Goal: Answer question/provide support: Share knowledge or assist other users

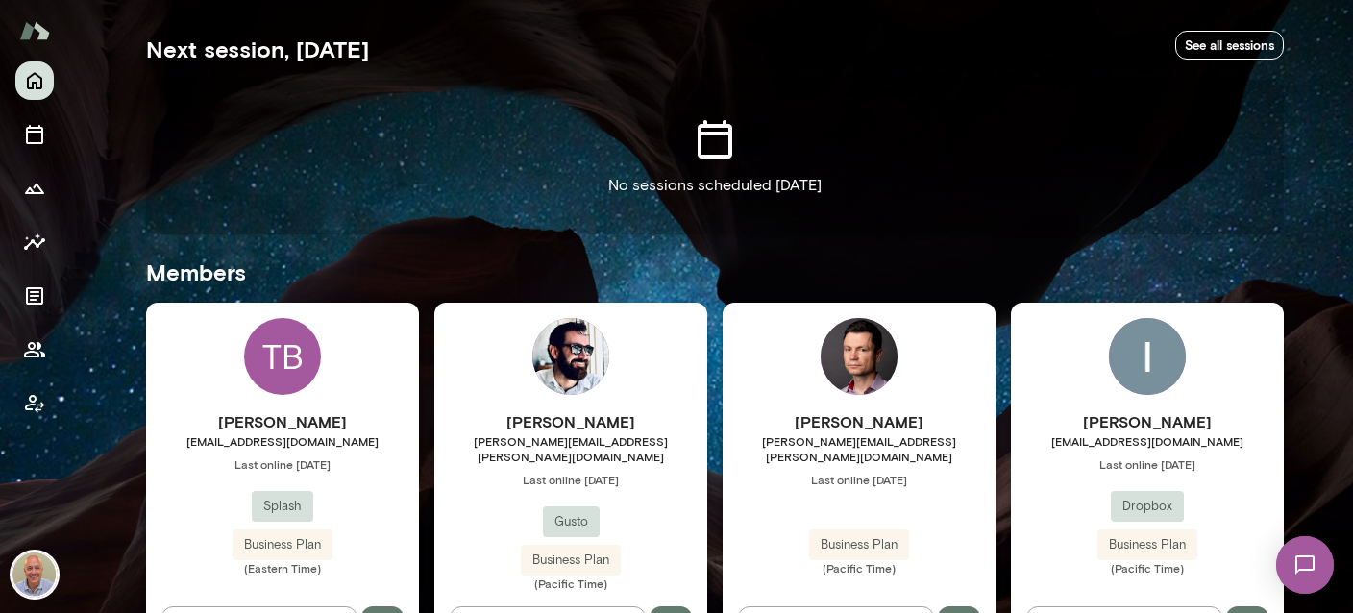
scroll to position [684, 0]
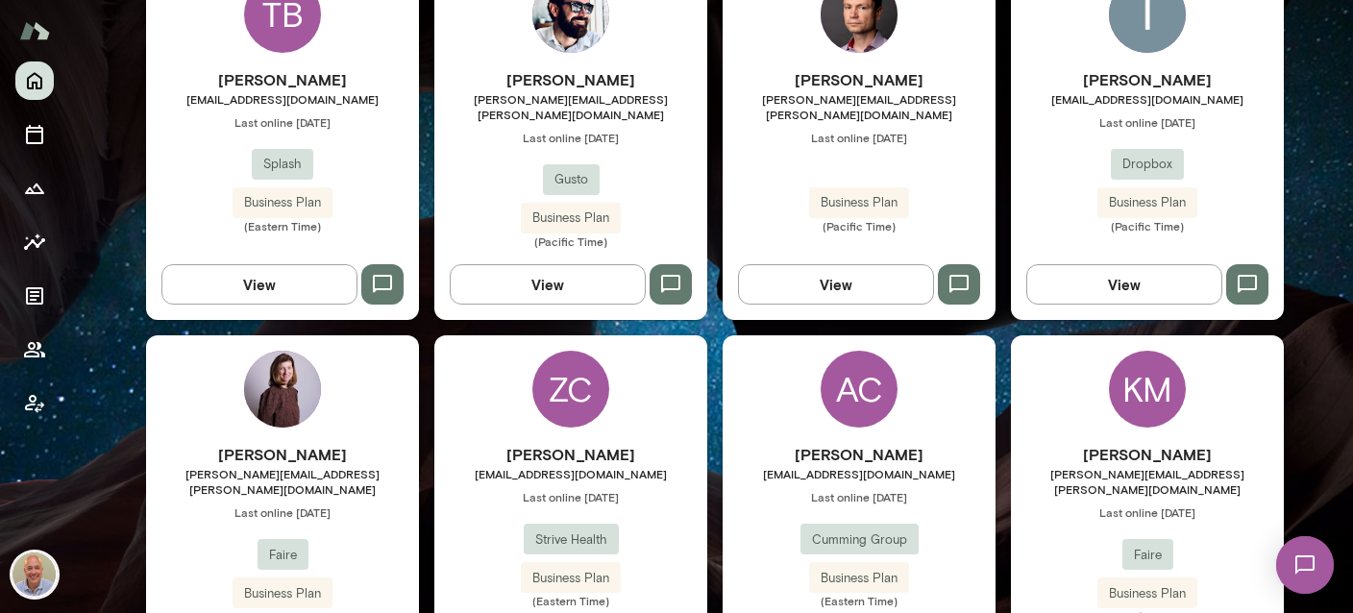
click at [646, 141] on div "[PERSON_NAME] [PERSON_NAME][EMAIL_ADDRESS][PERSON_NAME][DOMAIN_NAME] Last onlin…" at bounding box center [570, 158] width 273 height 181
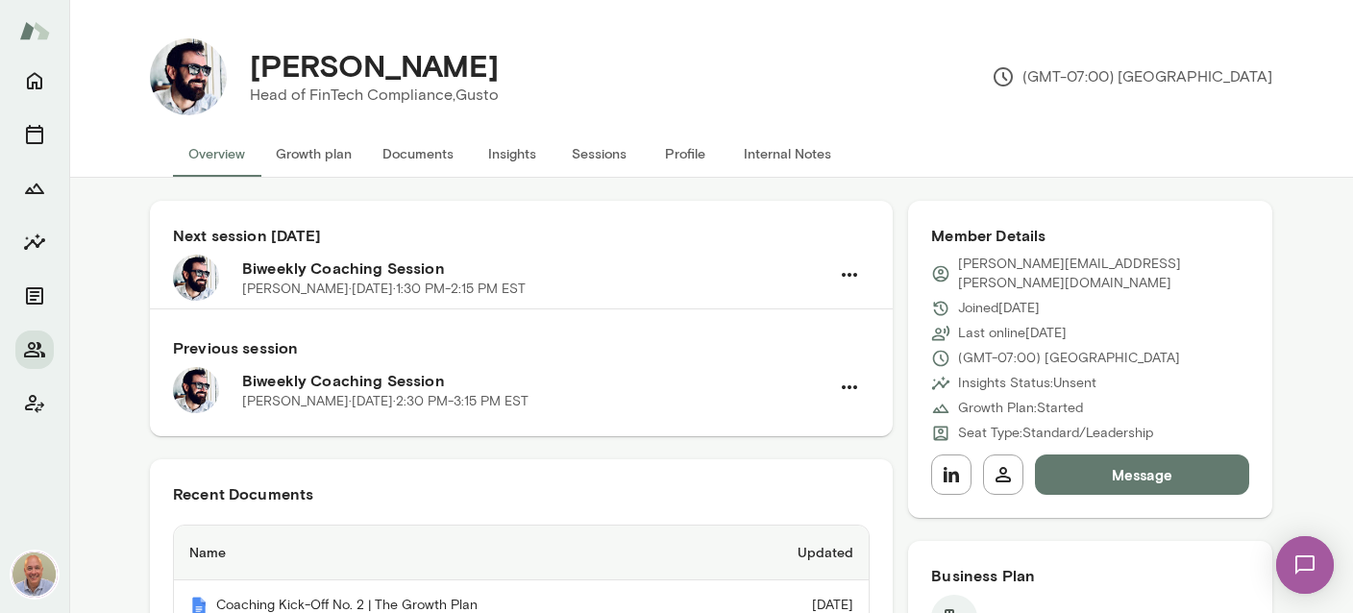
click at [785, 150] on button "Internal Notes" at bounding box center [788, 154] width 118 height 46
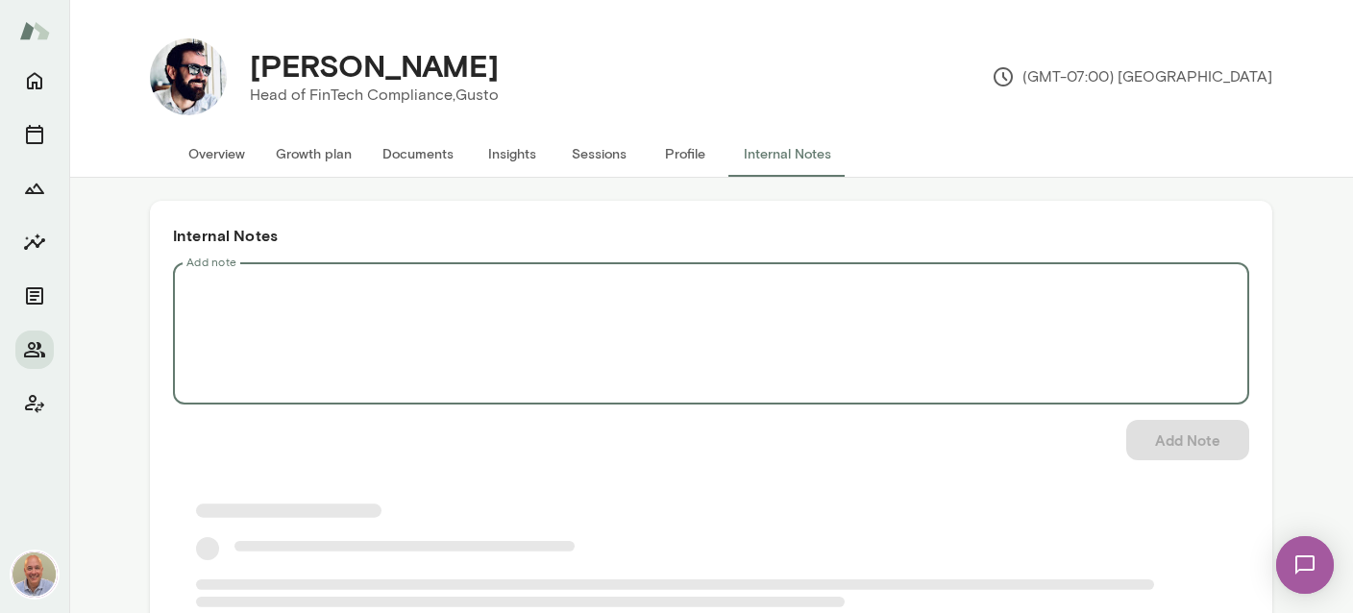
click at [507, 286] on textarea "Add note" at bounding box center [711, 334] width 1050 height 111
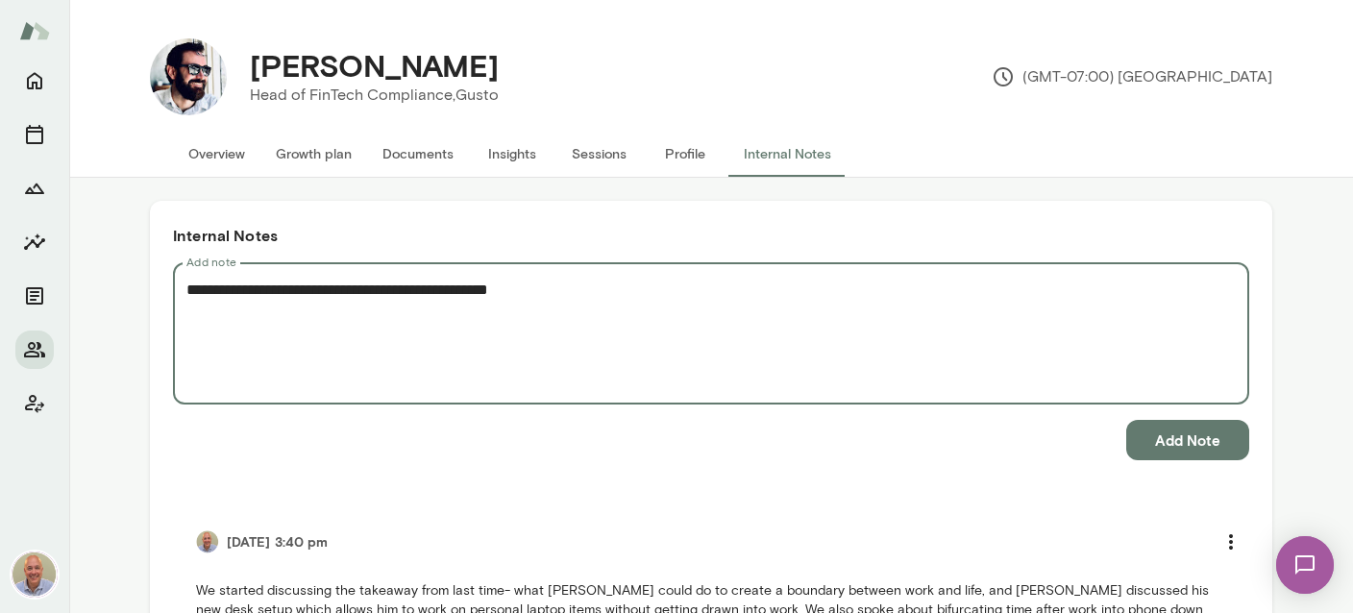
type textarea "**********"
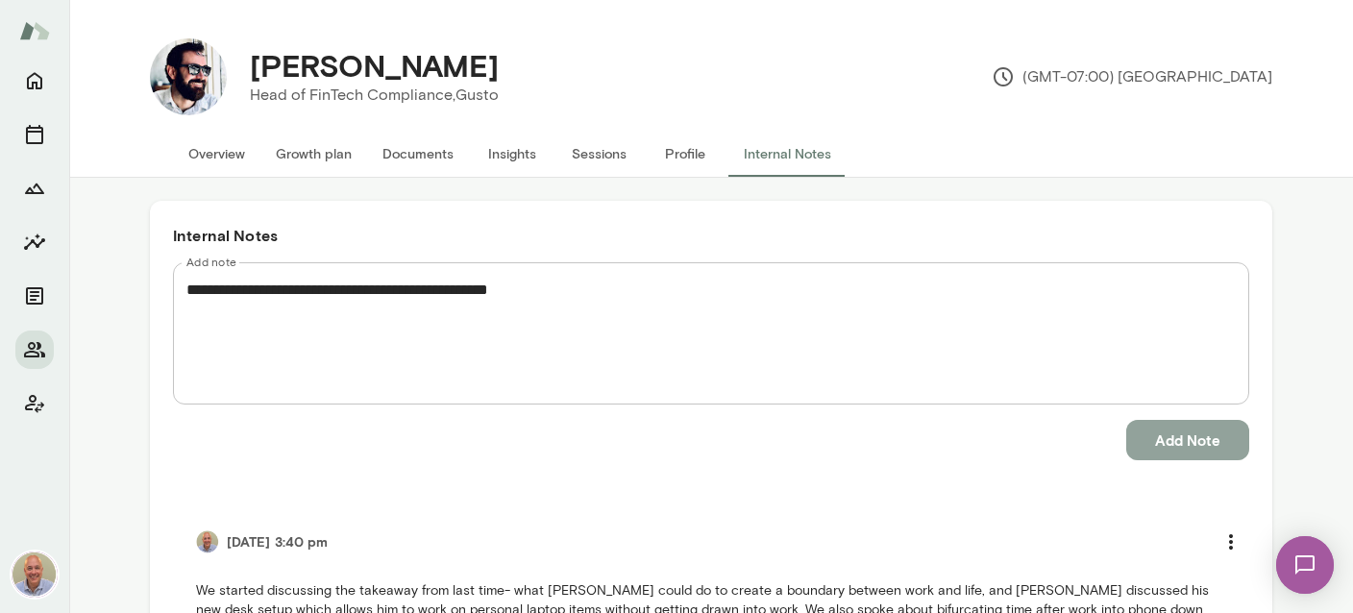
click at [1212, 446] on button "Add Note" at bounding box center [1188, 440] width 123 height 40
